Goal: Information Seeking & Learning: Understand process/instructions

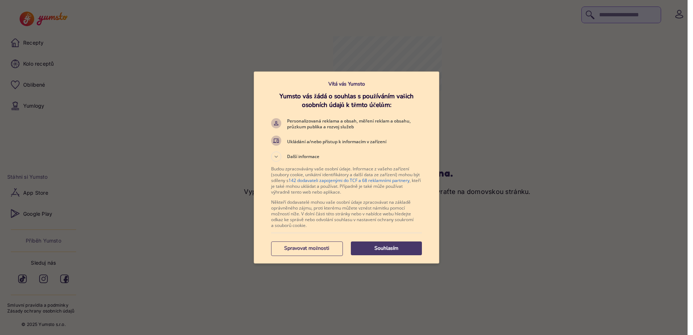
click at [379, 242] on button "Souhlasím" at bounding box center [386, 249] width 71 height 14
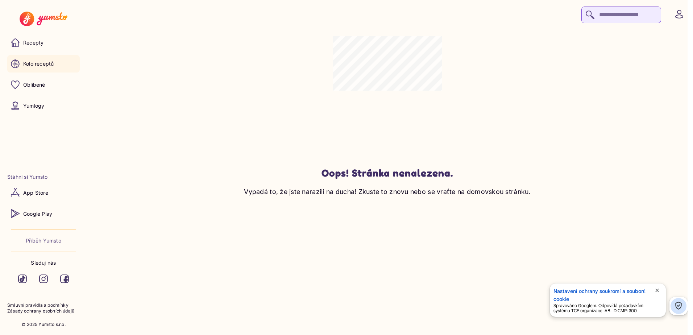
click at [34, 61] on link "Kolo receptů" at bounding box center [43, 63] width 73 height 17
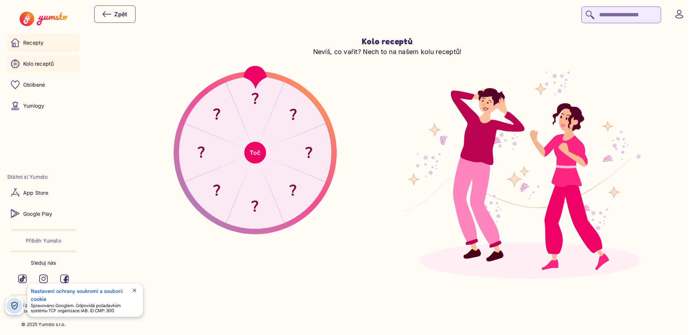
click at [28, 40] on p "Recepty" at bounding box center [33, 42] width 20 height 7
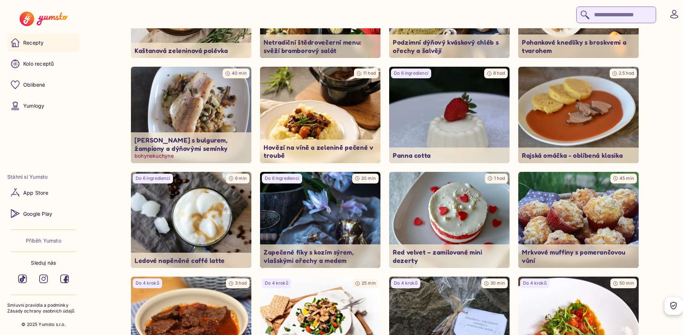
scroll to position [725, 0]
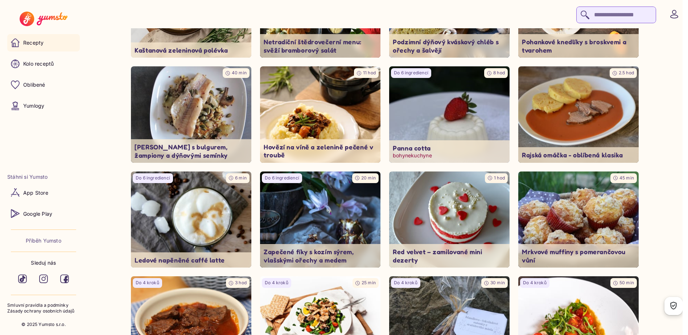
click at [477, 127] on img at bounding box center [449, 114] width 120 height 96
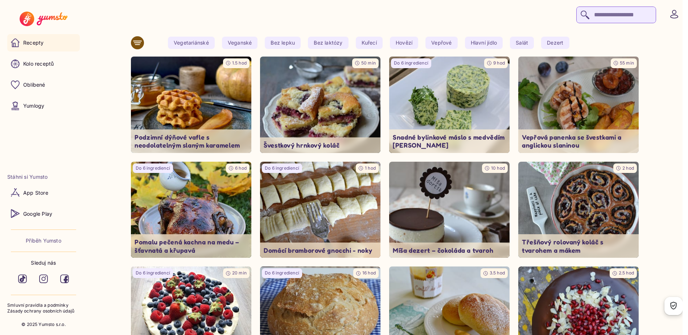
click at [576, 15] on input "search" at bounding box center [616, 15] width 80 height 17
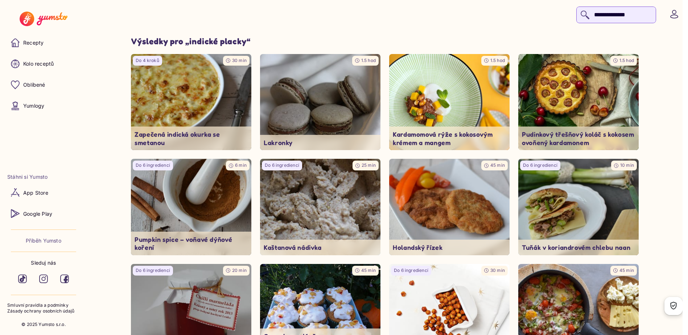
type input "**********"
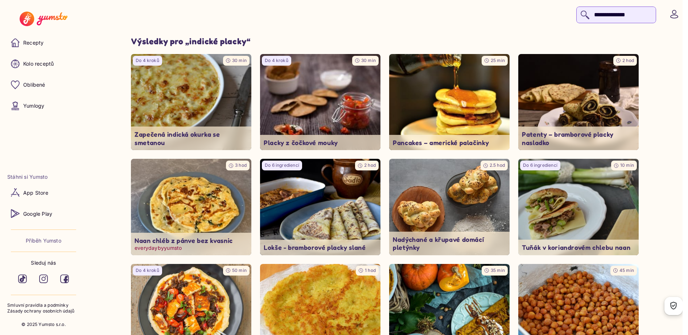
click at [223, 211] on img at bounding box center [191, 207] width 127 height 101
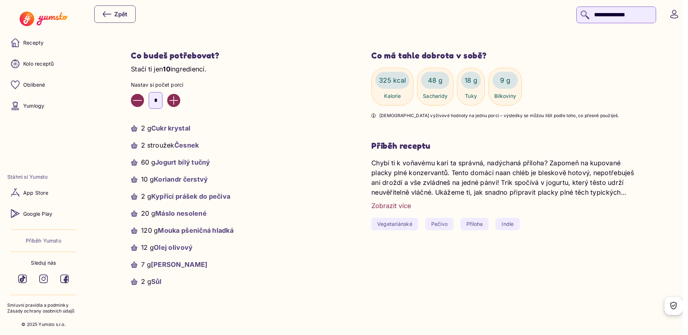
scroll to position [254, 0]
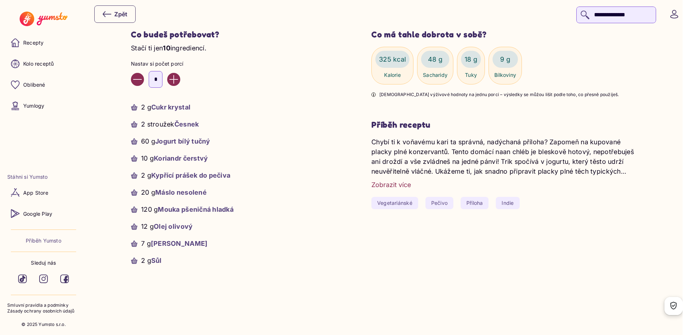
click at [144, 73] on button "Decrease value" at bounding box center [137, 79] width 13 height 13
type input "*"
click at [409, 180] on div "Zobrazit více" at bounding box center [391, 185] width 40 height 10
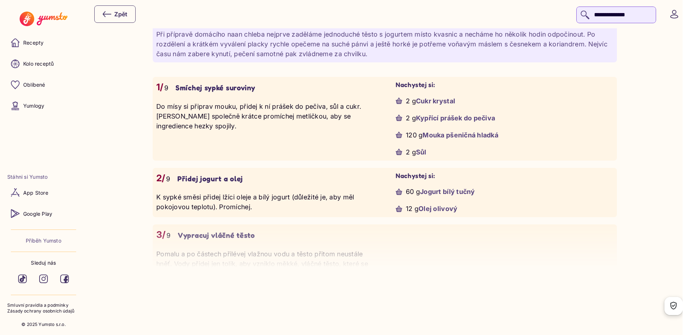
scroll to position [653, 0]
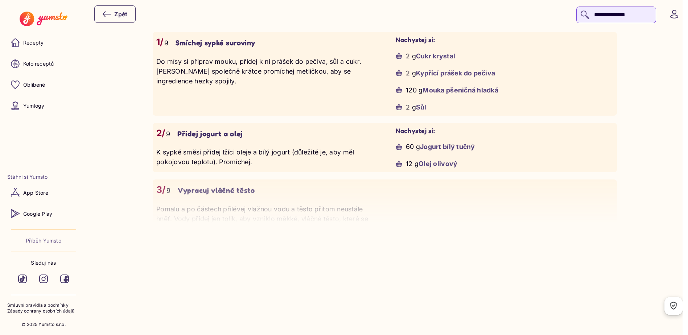
click at [219, 186] on p "Vypracuj vláčné těsto" at bounding box center [216, 190] width 77 height 9
click at [212, 186] on p "Vypracuj vláčné těsto" at bounding box center [216, 190] width 77 height 9
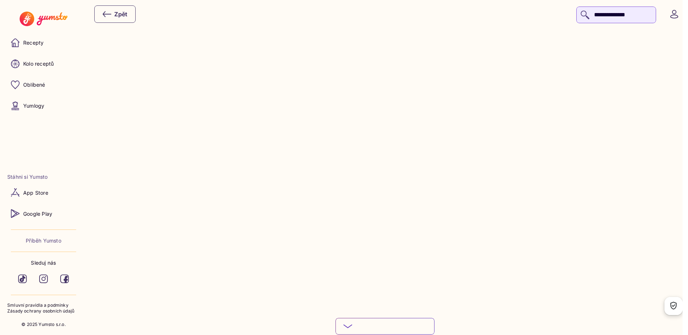
scroll to position [1052, 0]
click at [362, 258] on button "Podívej se na celý postup" at bounding box center [384, 266] width 99 height 17
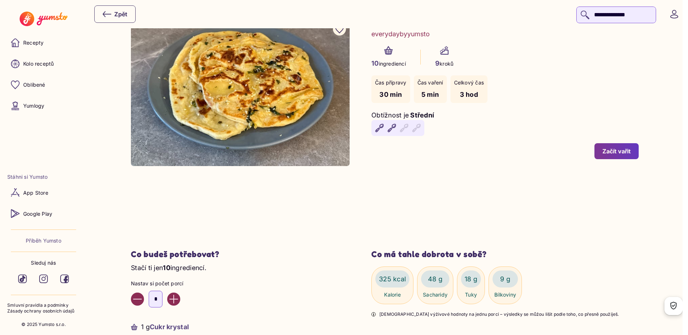
scroll to position [0, 0]
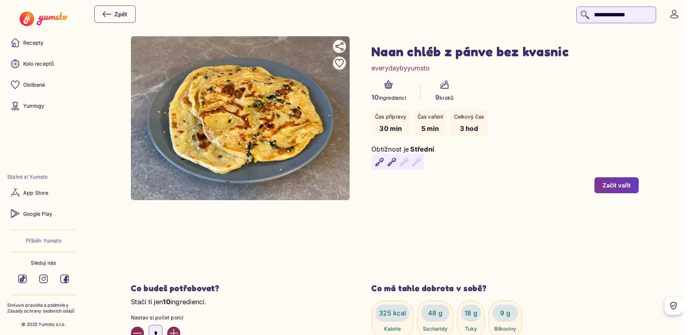
click at [388, 87] on icon at bounding box center [388, 86] width 4 height 5
click at [610, 181] on div "Začít vařit" at bounding box center [616, 185] width 28 height 8
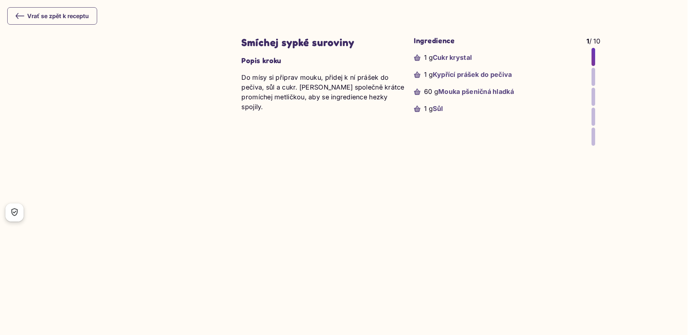
click at [60, 13] on div "Vrať se zpět k receptu" at bounding box center [52, 16] width 73 height 9
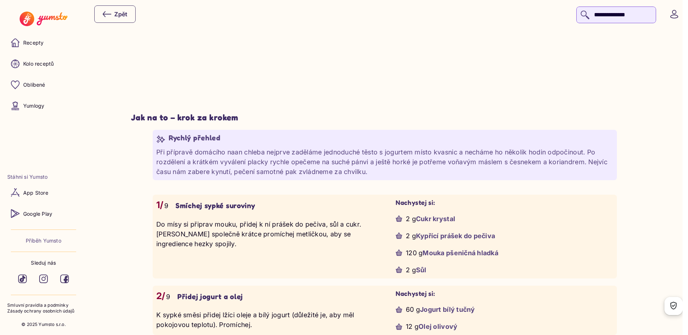
scroll to position [544, 0]
